Goal: Information Seeking & Learning: Learn about a topic

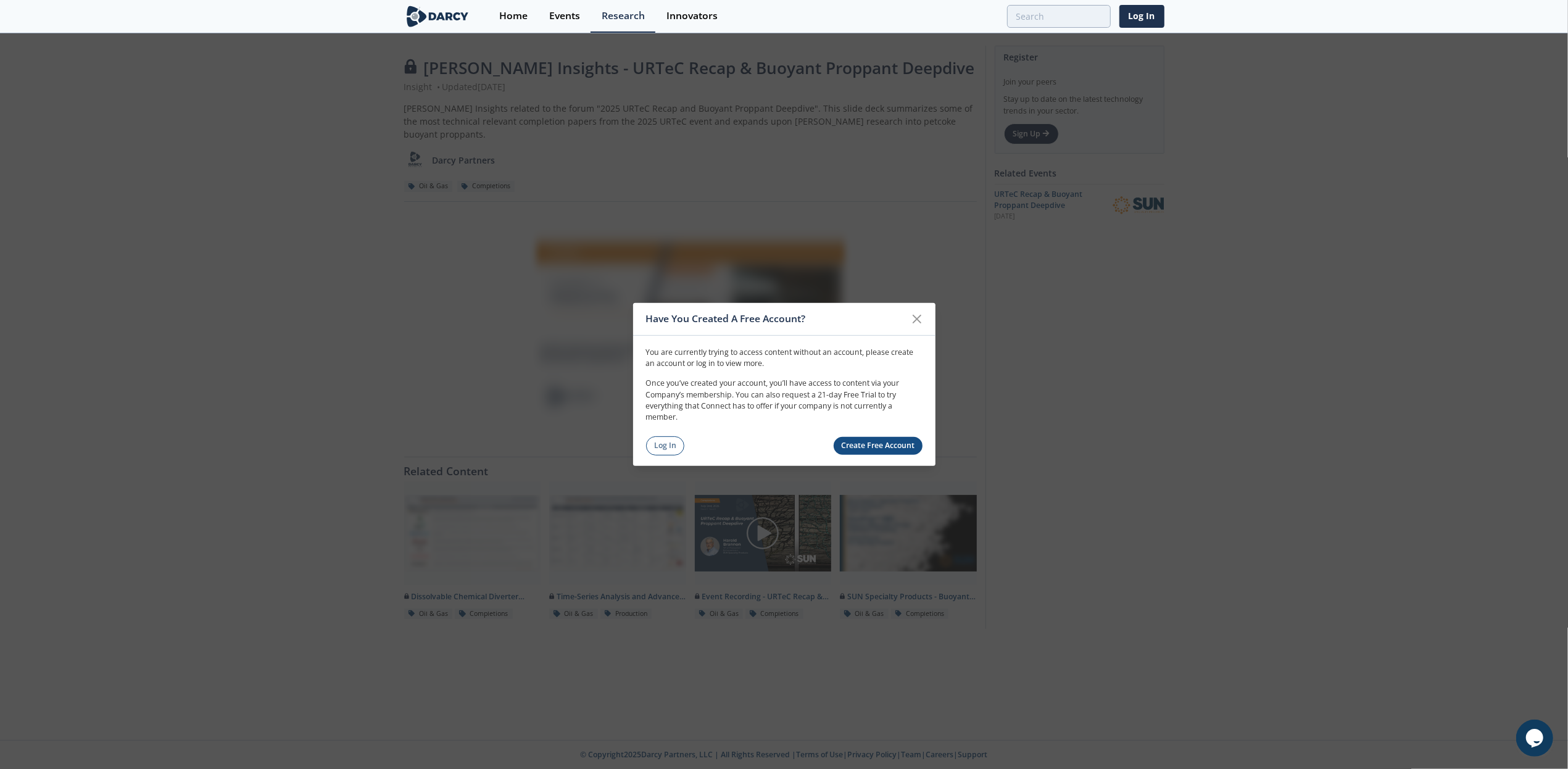
drag, startPoint x: 665, startPoint y: 448, endPoint x: 1052, endPoint y: 379, distance: 393.1
click at [665, 448] on link "Log In" at bounding box center [666, 446] width 39 height 20
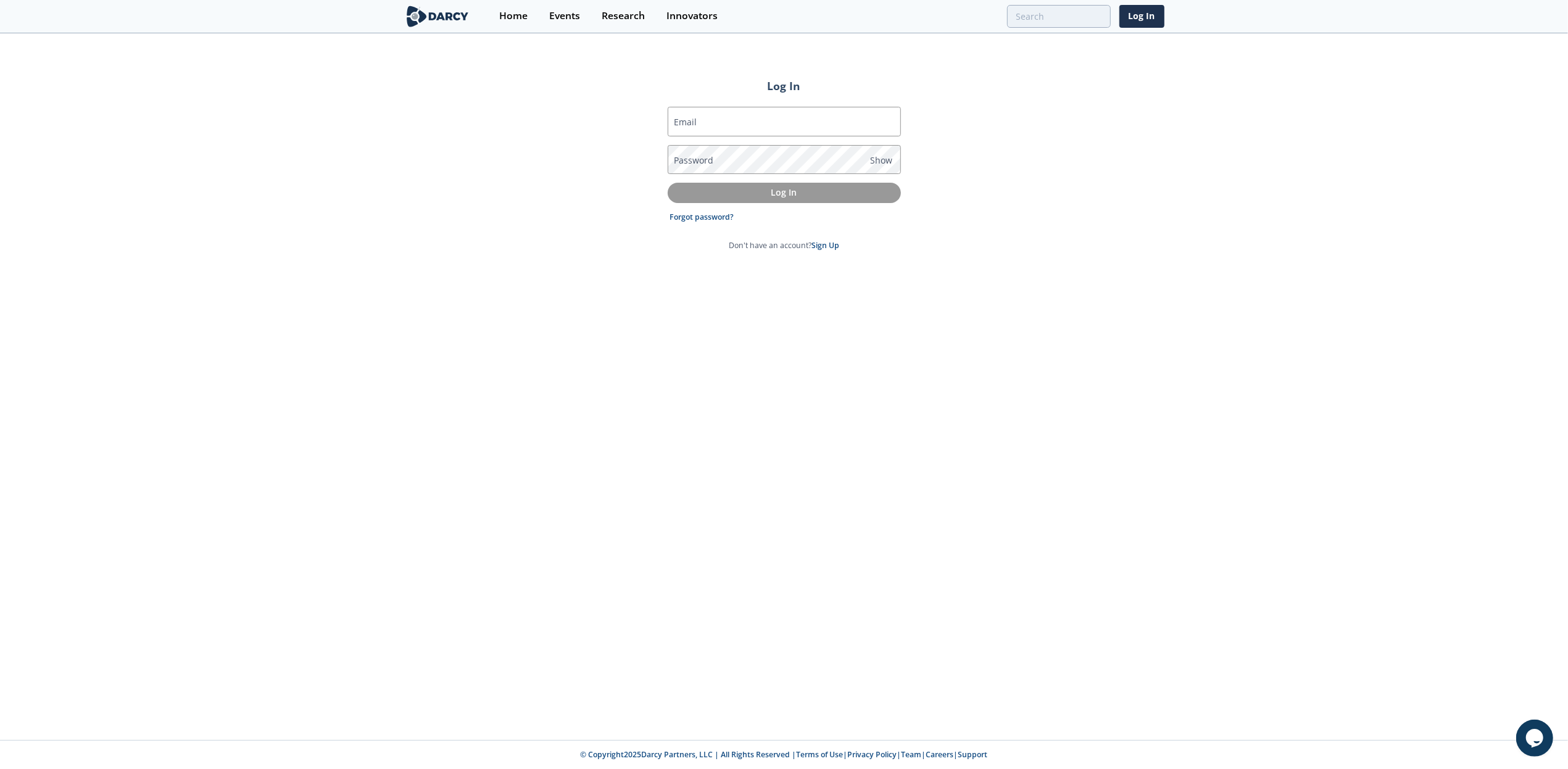
type input "[PERSON_NAME][EMAIL_ADDRESS][PERSON_NAME][DOMAIN_NAME]"
click at [758, 187] on p "Log In" at bounding box center [784, 192] width 216 height 13
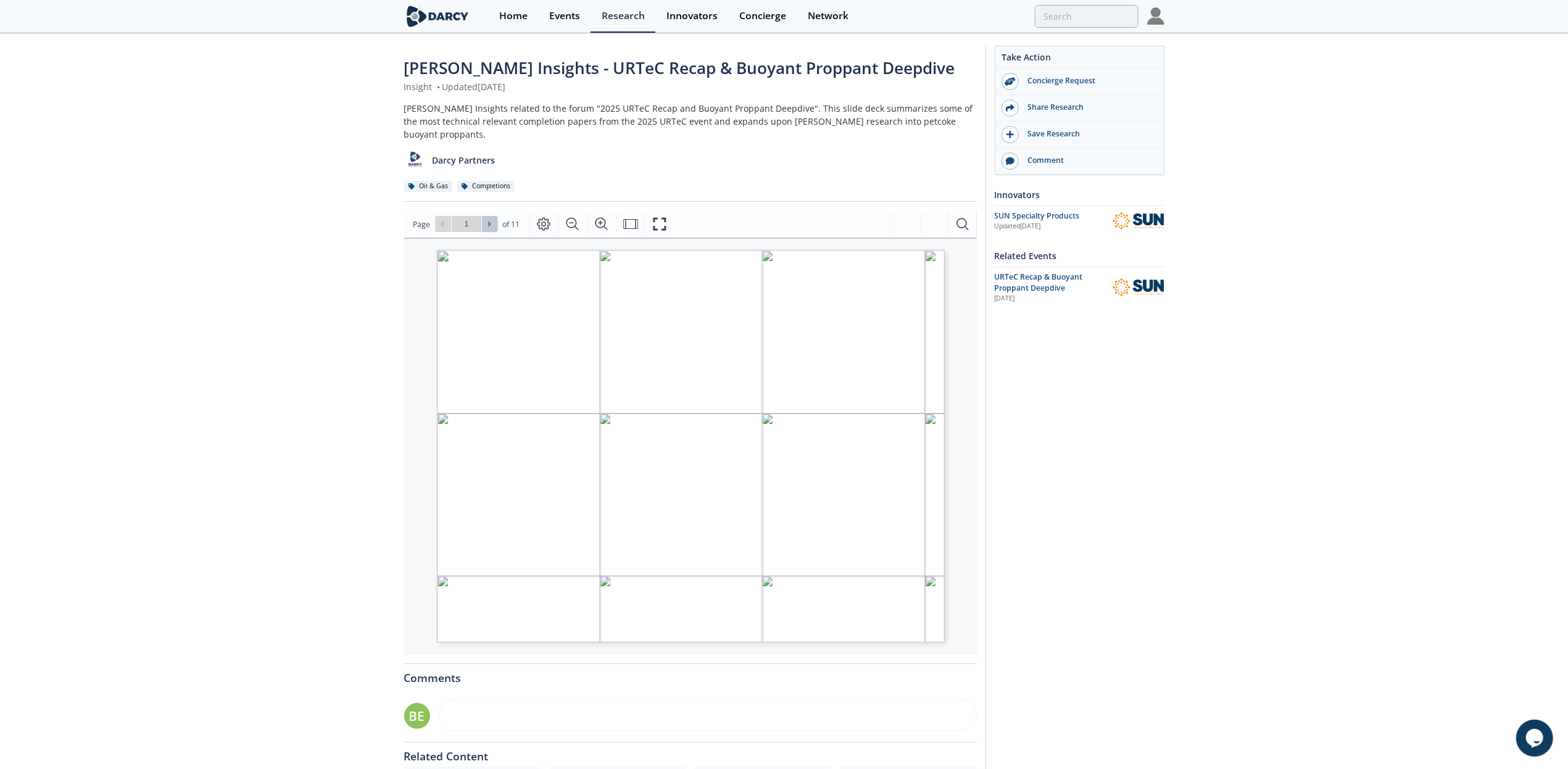
click at [491, 220] on icon at bounding box center [490, 224] width 8 height 8
type input "2"
click at [491, 220] on icon at bounding box center [490, 224] width 8 height 8
type input "3"
click at [491, 220] on icon at bounding box center [490, 224] width 8 height 8
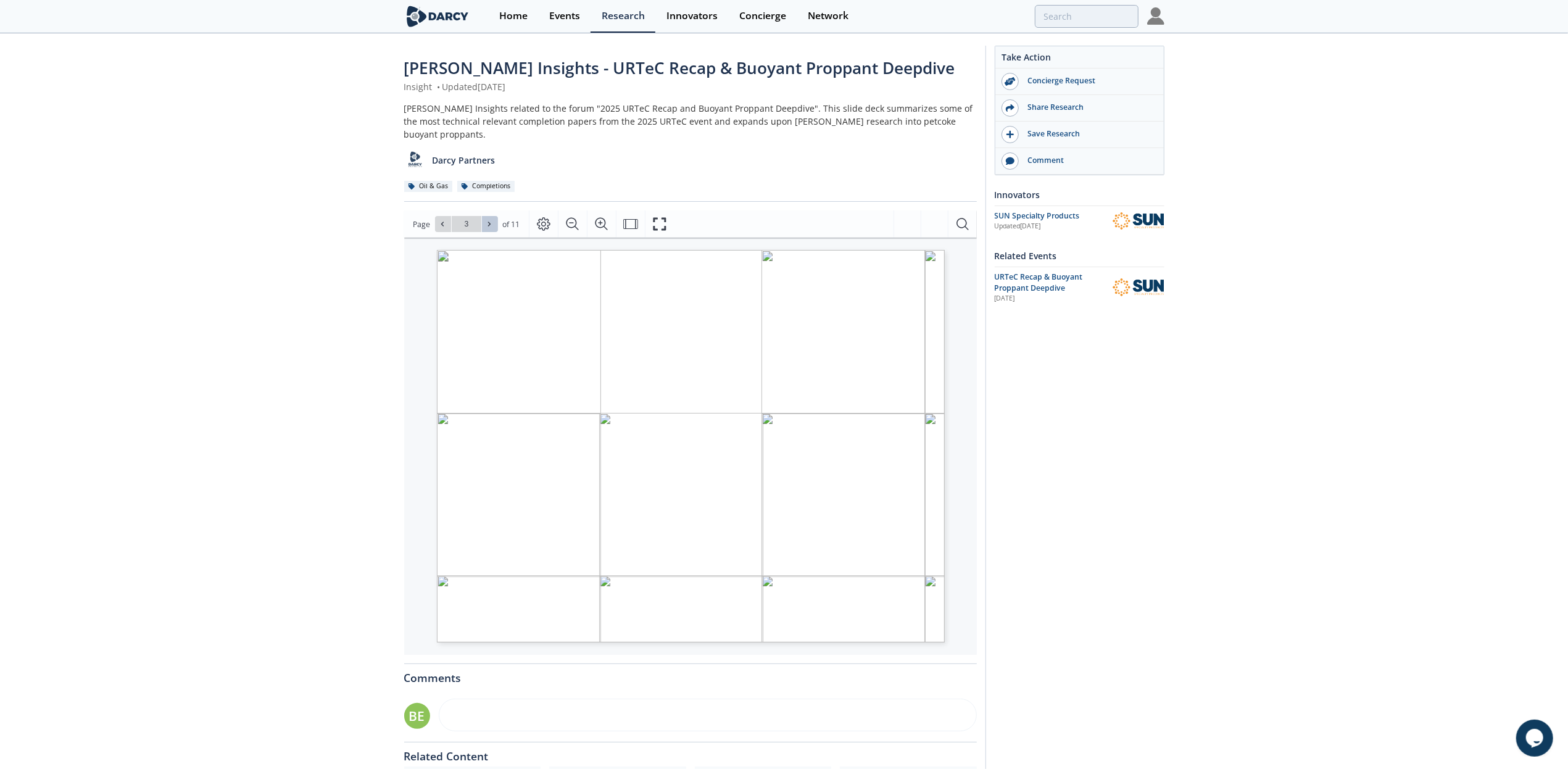
type input "4"
click at [443, 220] on icon at bounding box center [443, 224] width 8 height 8
drag, startPoint x: 631, startPoint y: 488, endPoint x: 560, endPoint y: 459, distance: 76.7
click at [560, 459] on span "- API 19C testing shows similar crush strength to regional frac sand up to 8000…" at bounding box center [635, 518] width 303 height 147
click at [751, 260] on div "Proprietary and confidential 2025 SPE UNCONVENTIONAL RESOURCES TECHNOLOGY CONFE…" at bounding box center [700, 454] width 527 height 408
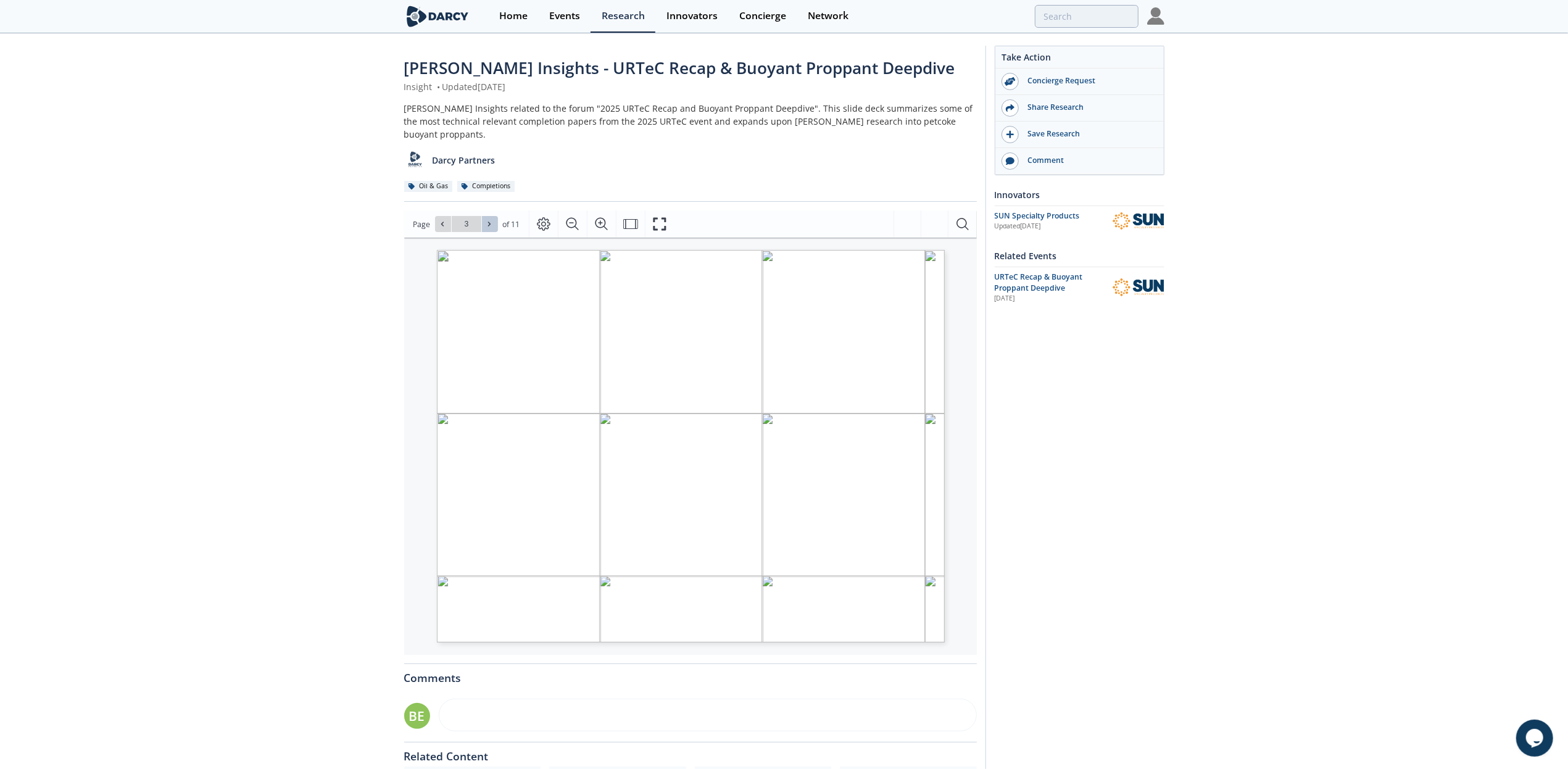
click at [489, 220] on span at bounding box center [490, 224] width 9 height 9
type input "5"
click at [489, 220] on span at bounding box center [490, 224] width 9 height 9
type input "6"
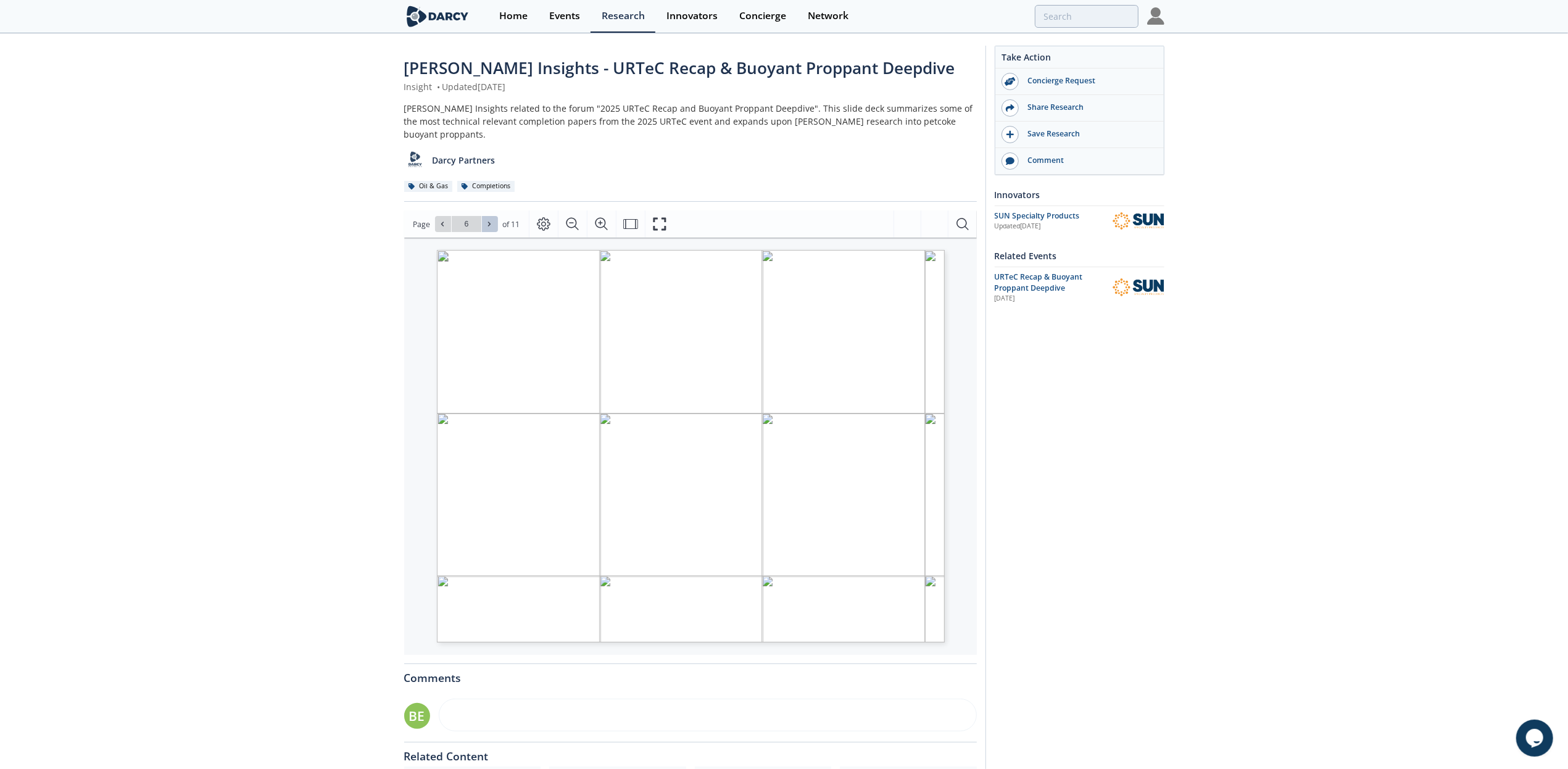
click at [489, 220] on span at bounding box center [490, 224] width 9 height 9
click at [489, 222] on icon at bounding box center [489, 224] width 3 height 4
click at [491, 220] on icon at bounding box center [490, 224] width 8 height 8
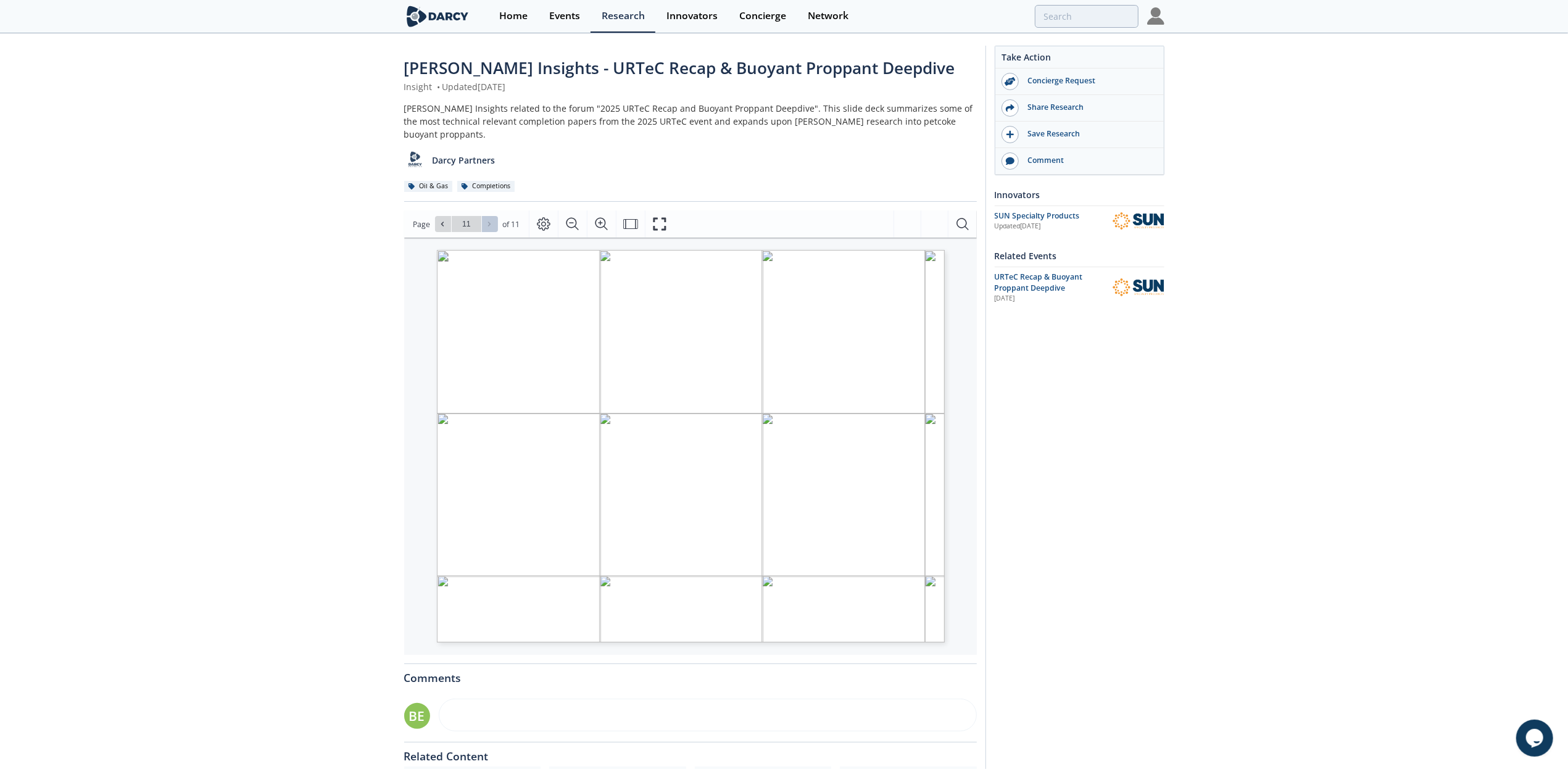
click at [491, 216] on div "Go to Page 11" at bounding box center [467, 224] width 63 height 16
click at [290, 391] on div "[PERSON_NAME] Insights - URTeC Recap & Buoyant Proppant Deepdive Insight • Upda…" at bounding box center [780, 482] width 1559 height 897
click at [442, 220] on icon at bounding box center [443, 224] width 8 height 8
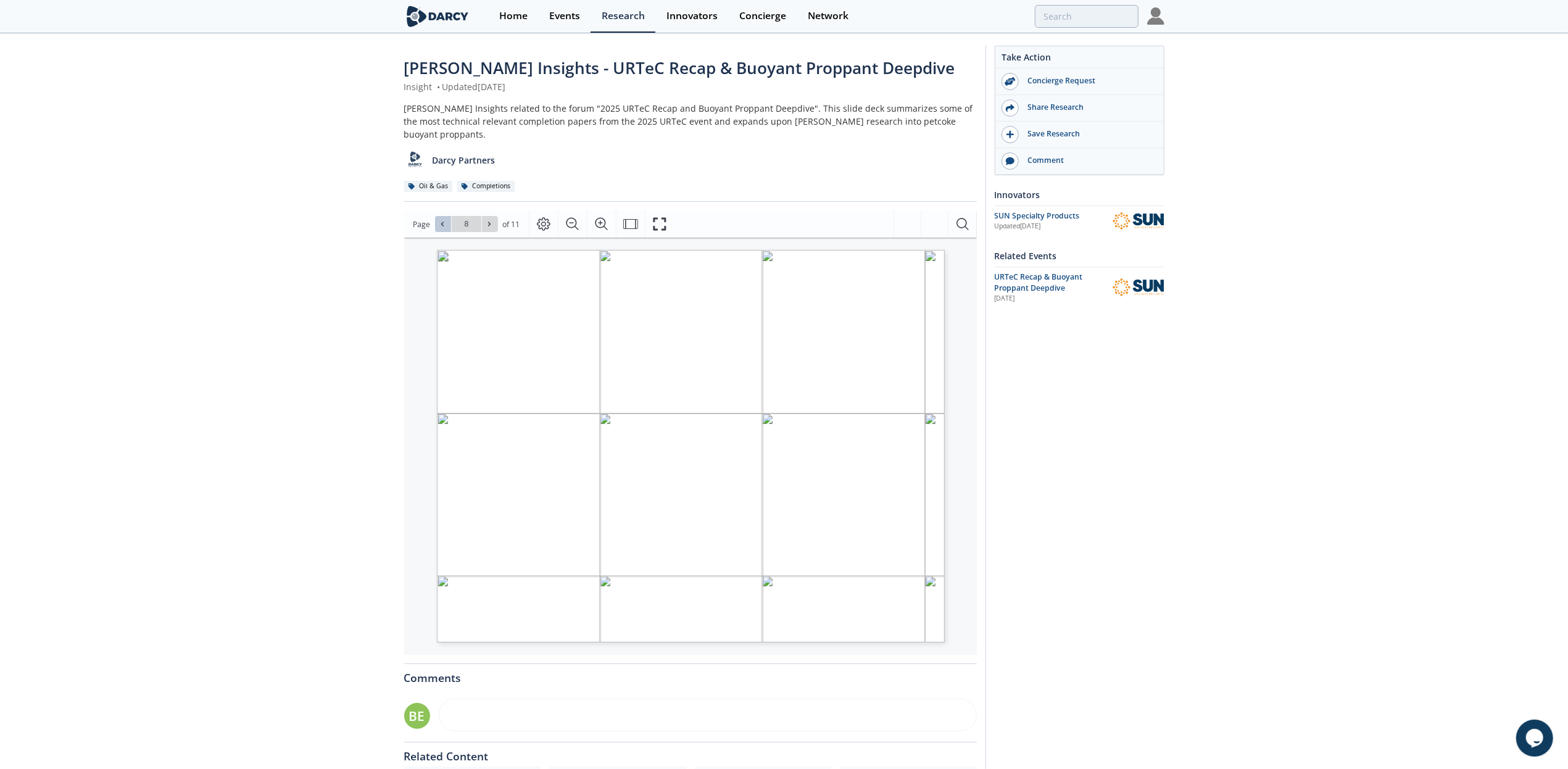
click at [442, 220] on icon at bounding box center [443, 224] width 8 height 8
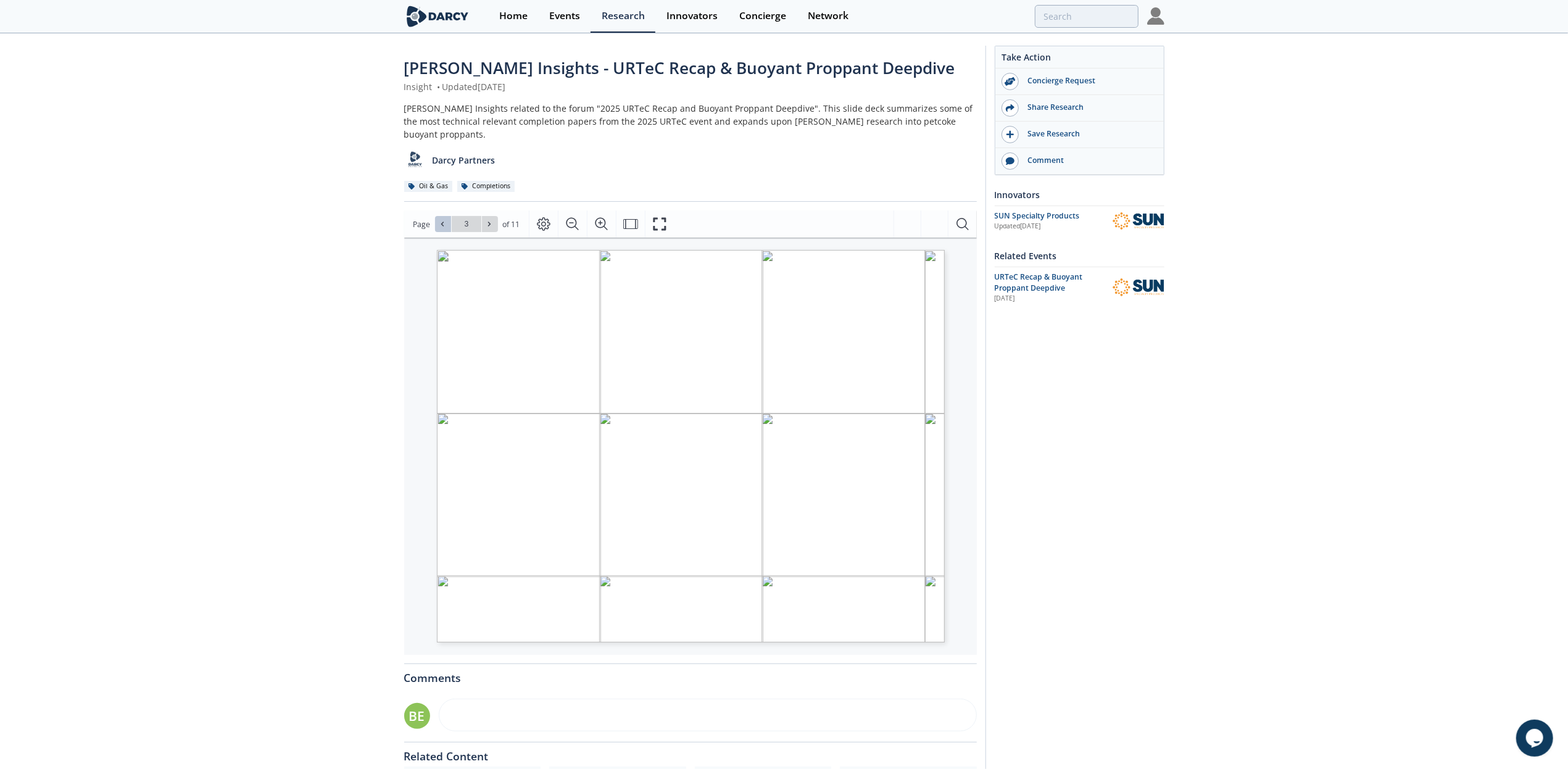
click at [462, 216] on input "3" at bounding box center [467, 224] width 29 height 16
click at [487, 220] on icon at bounding box center [490, 224] width 8 height 8
type input "5"
drag, startPoint x: 671, startPoint y: 440, endPoint x: 651, endPoint y: 390, distance: 53.9
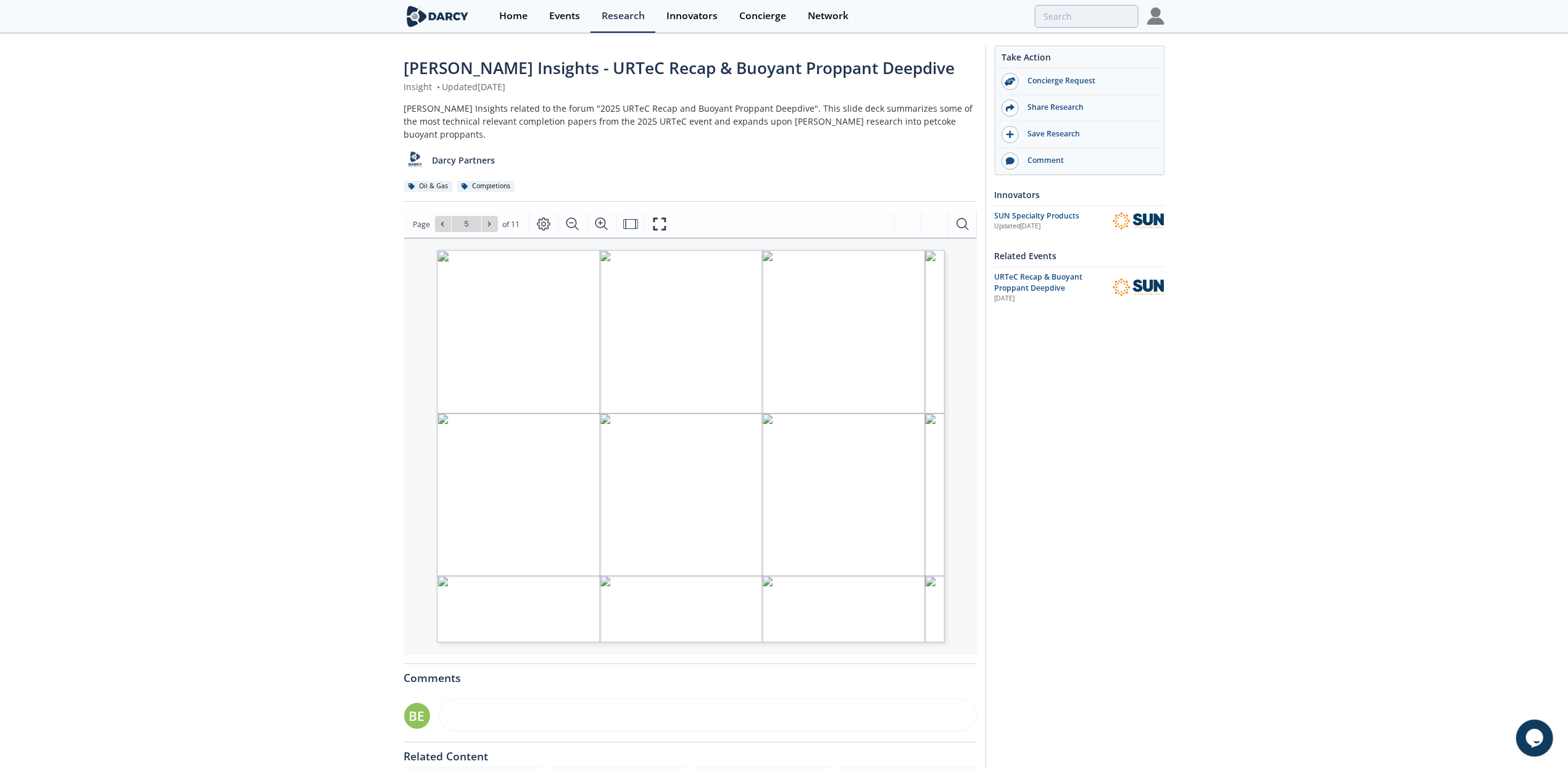
click at [651, 398] on span "Exxon is lowering drilling and completions costs, boosting EURs by 15% with cus…" at bounding box center [694, 402] width 452 height 8
click at [661, 216] on icon "Fullscreen" at bounding box center [659, 223] width 15 height 15
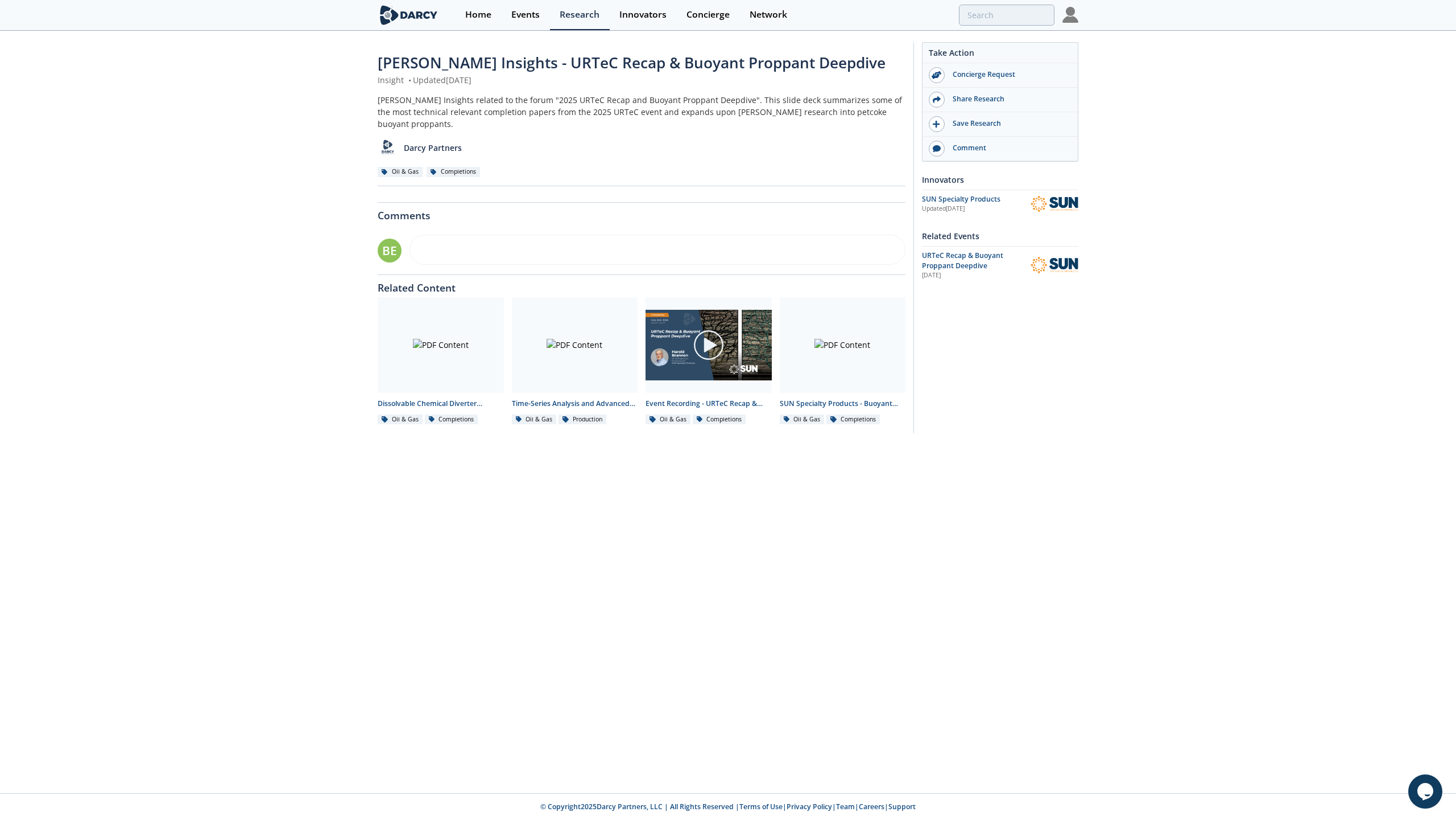
drag, startPoint x: 692, startPoint y: 306, endPoint x: 753, endPoint y: 318, distance: 62.2
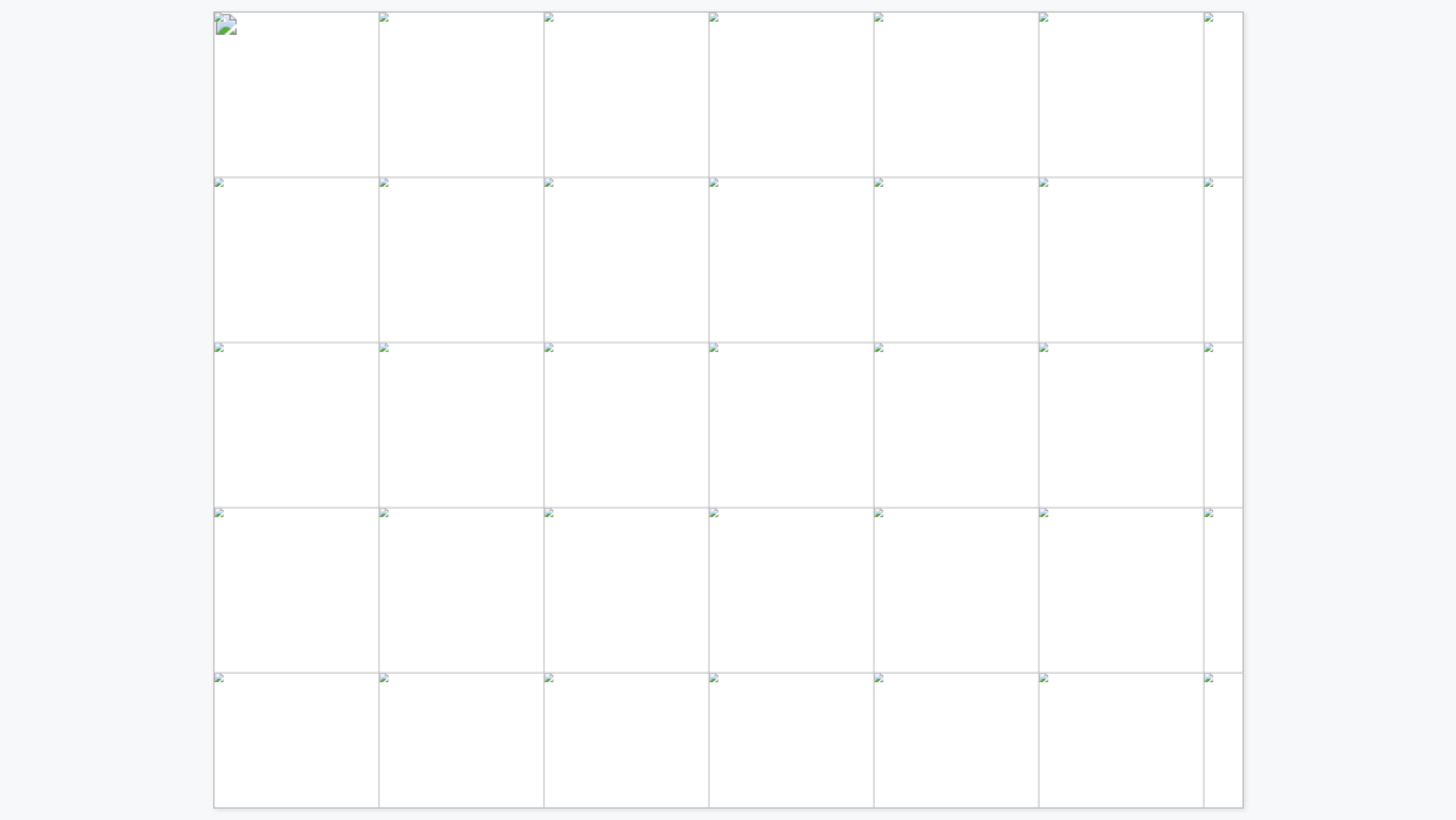
click at [757, 388] on span "pack by eliminating easily packed fines" at bounding box center [787, 383] width 209 height 14
click at [1391, 21] on div "Proprietary and confidential Innovator Product [PERSON_NAME] Insights • Origina…" at bounding box center [728, 404] width 1456 height 808
